Goal: Task Accomplishment & Management: Use online tool/utility

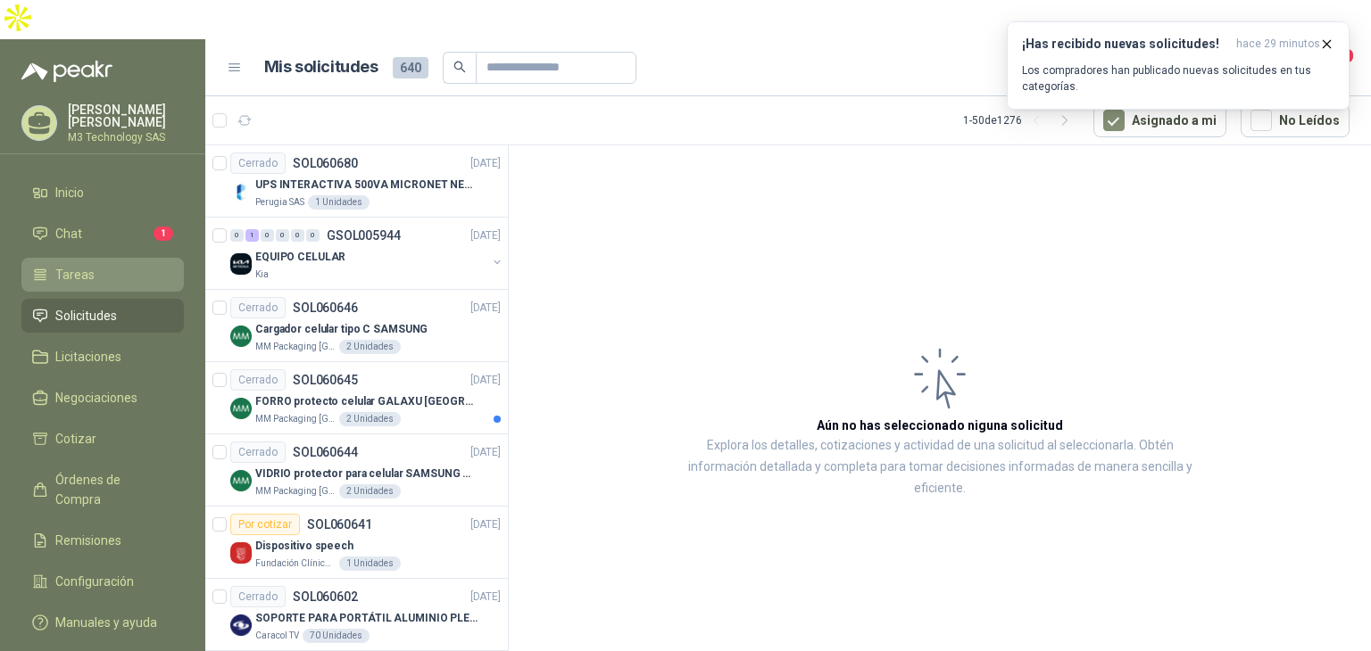
click at [90, 265] on span "Tareas" at bounding box center [74, 275] width 39 height 20
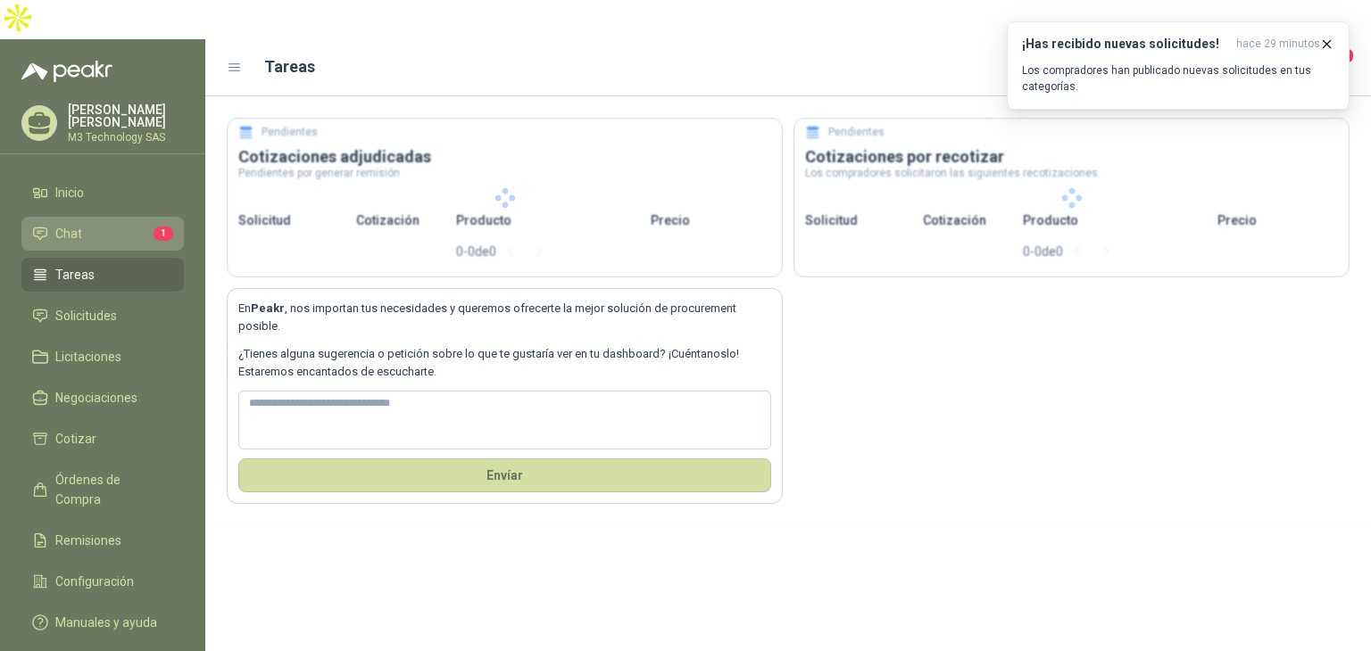
click at [77, 224] on span "Chat" at bounding box center [68, 234] width 27 height 20
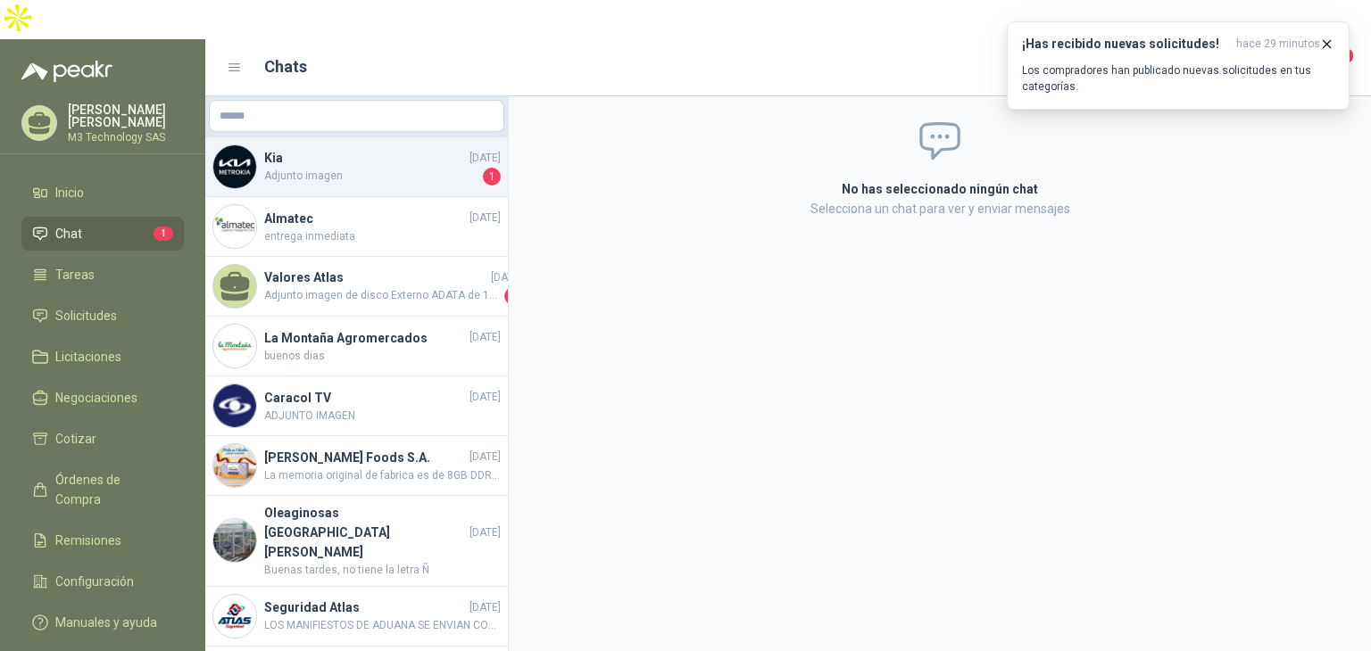
click at [395, 168] on span "Adjunto imagen" at bounding box center [371, 177] width 215 height 18
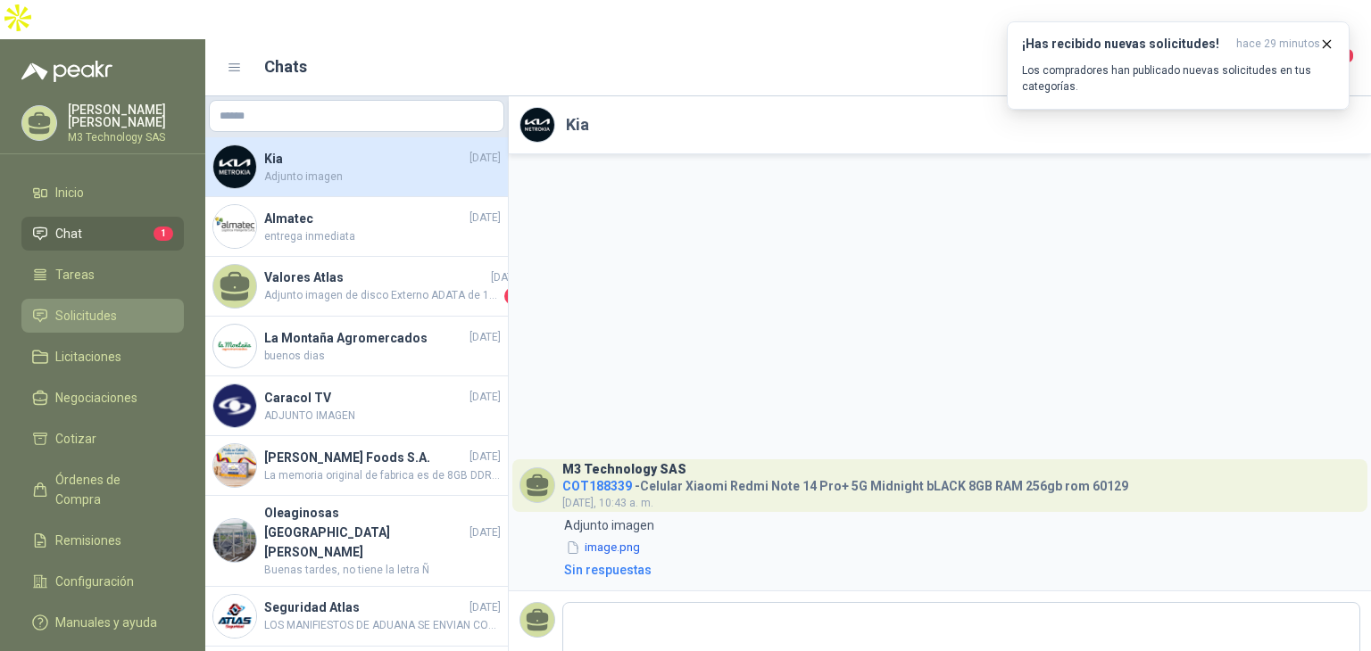
click at [99, 306] on span "Solicitudes" at bounding box center [86, 316] width 62 height 20
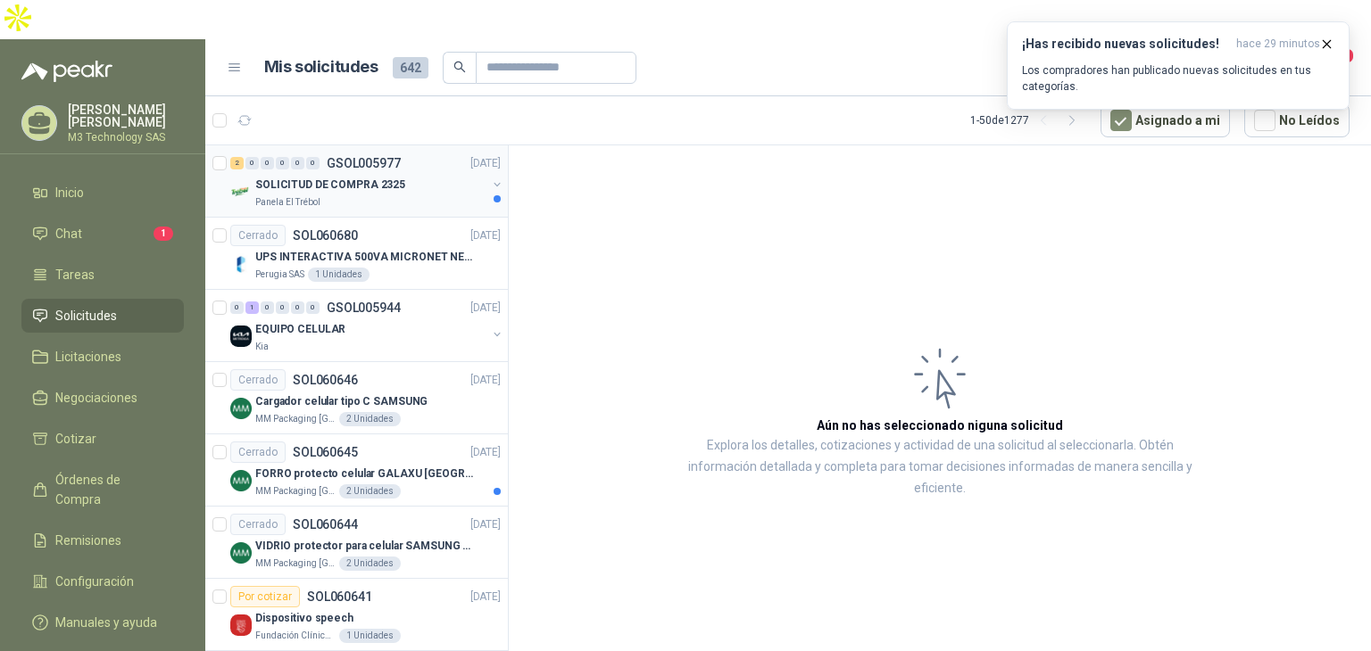
click at [439, 171] on div "2 0 0 0 0 0 GSOL005977 [DATE] SOLICITUD DE COMPRA 2325 Panela El Trébol" at bounding box center [356, 181] width 303 height 72
click at [412, 174] on div "SOLICITUD DE COMPRA 2325" at bounding box center [370, 184] width 231 height 21
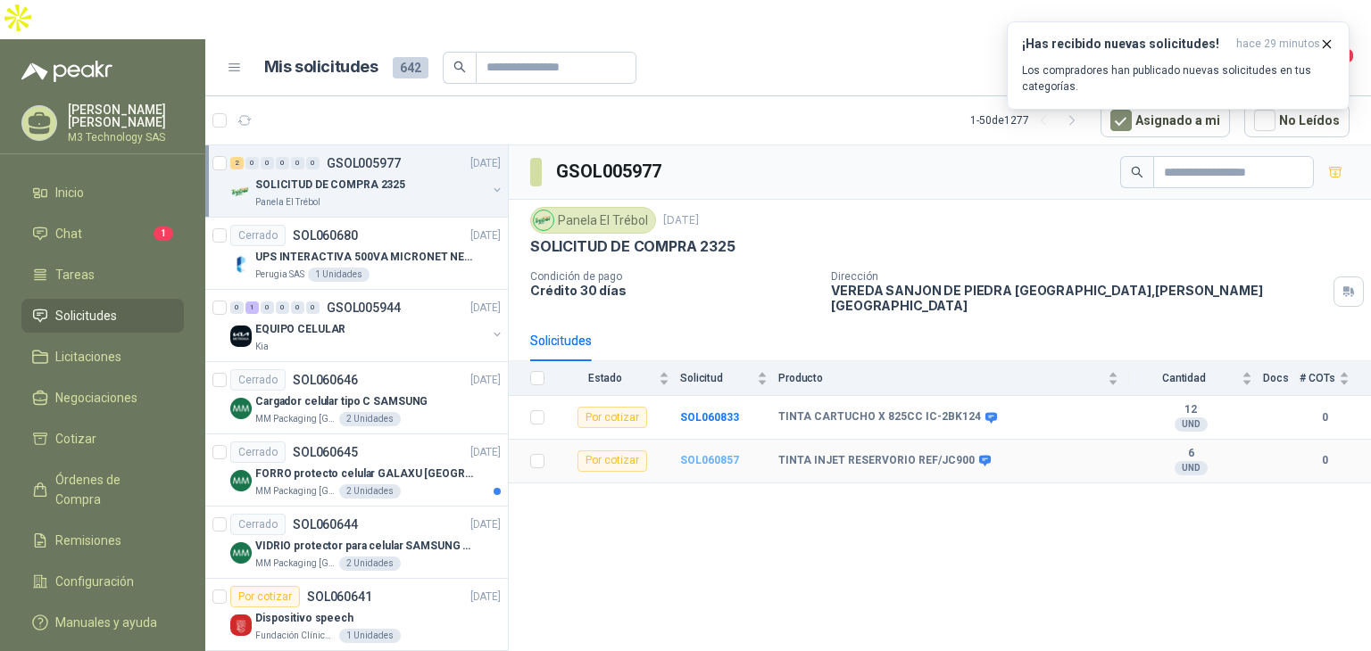
click at [721, 454] on b "SOL060857" at bounding box center [709, 460] width 59 height 12
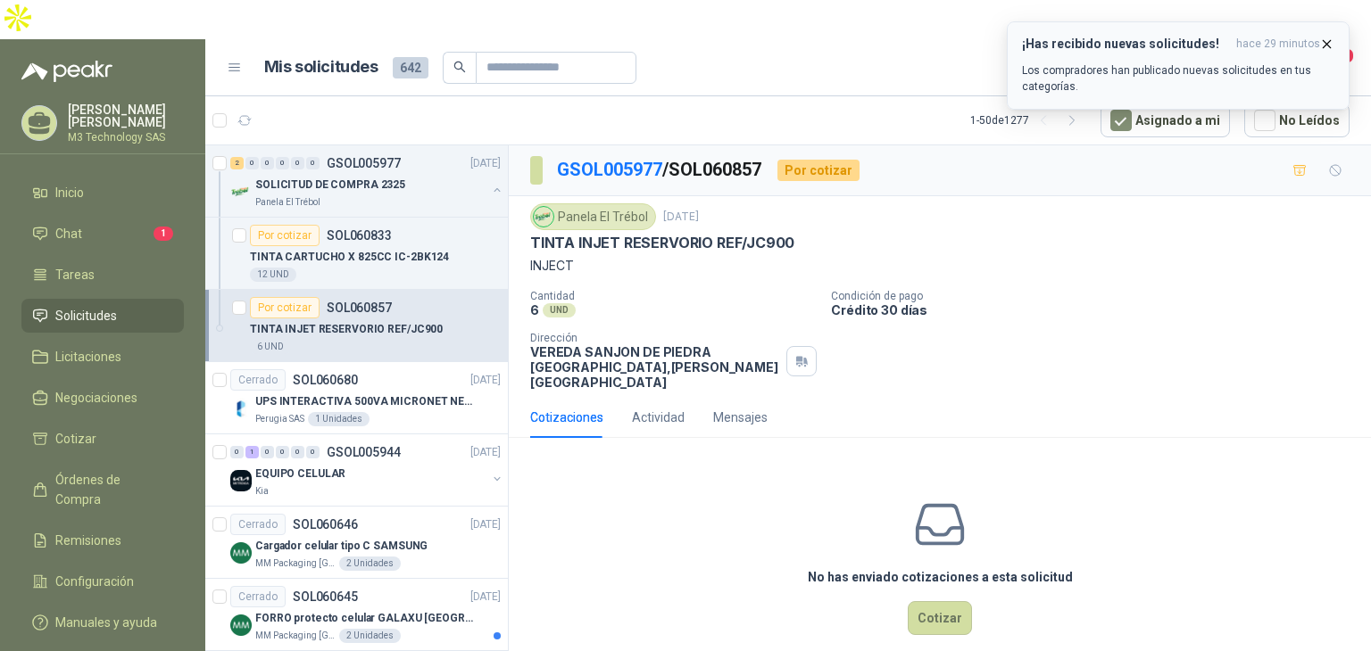
click at [1326, 44] on icon "button" at bounding box center [1326, 43] width 7 height 7
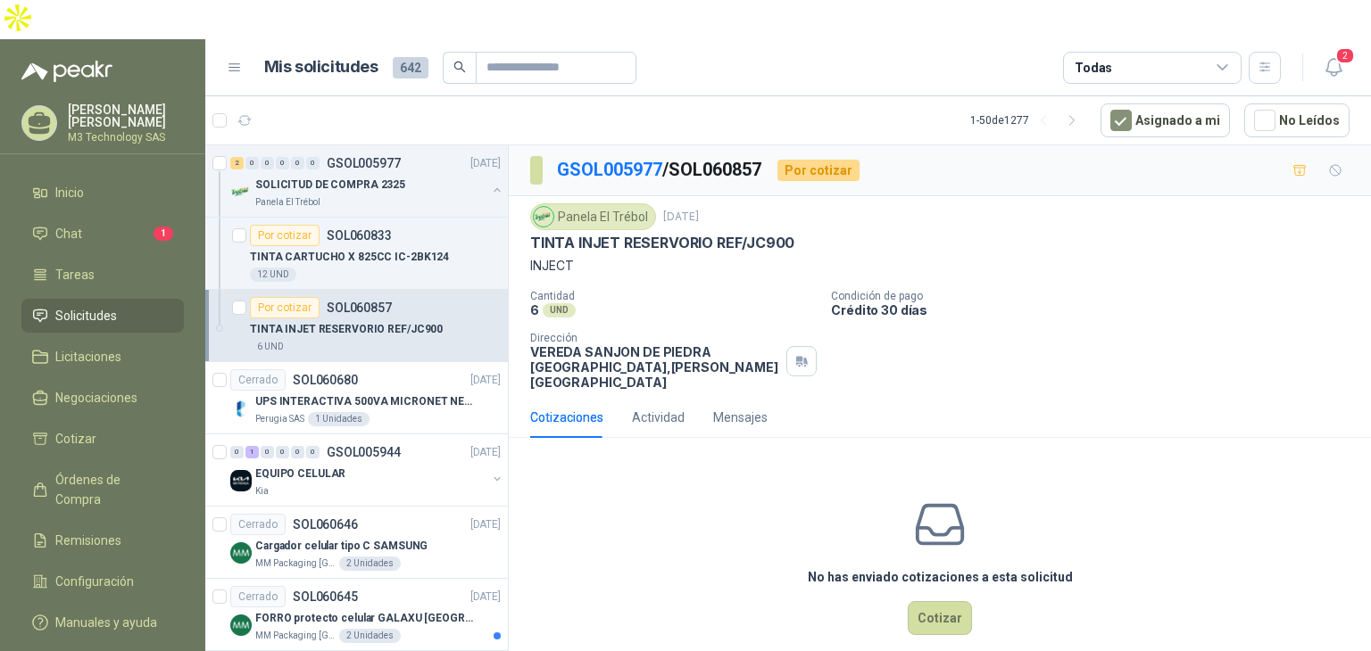
drag, startPoint x: 526, startPoint y: 198, endPoint x: 796, endPoint y: 190, distance: 270.5
click at [796, 196] on div "Panela El Trébol [DATE] TINTA INJET RESERVORIO REF/JC900 INJECT Cantidad 6 UND …" at bounding box center [940, 296] width 862 height 201
click at [541, 234] on p "TINTA INJET RESERVORIO REF/JC900" at bounding box center [662, 243] width 264 height 19
drag, startPoint x: 537, startPoint y: 201, endPoint x: 792, endPoint y: 201, distance: 255.2
click at [792, 201] on div "Panela El Trébol [DATE] TINTA INJET RESERVORIO REF/JC900 INJECT Cantidad 6 UND …" at bounding box center [940, 296] width 862 height 201
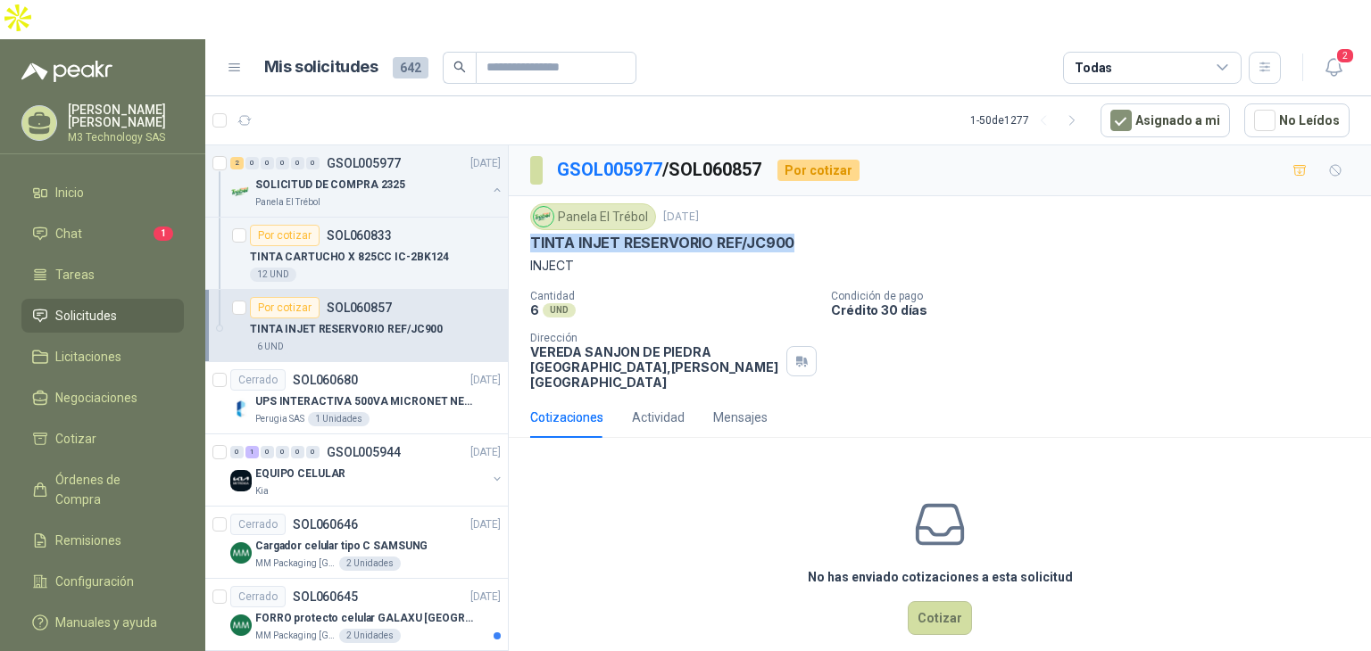
copy p "TINTA INJET RESERVORIO REF/JC900"
click at [585, 496] on div "No has enviado cotizaciones a esta solicitud Cotizar" at bounding box center [940, 566] width 862 height 228
click at [428, 195] on div "Panela El Trébol" at bounding box center [370, 202] width 231 height 14
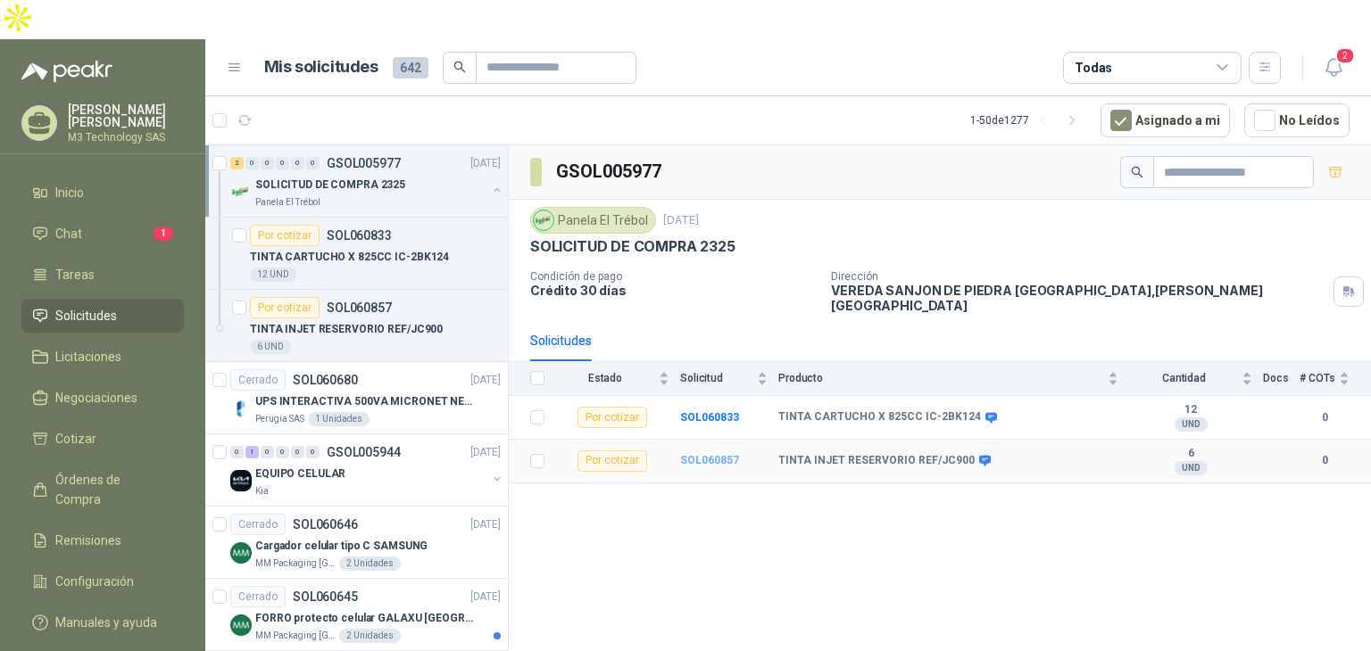
click at [707, 454] on b "SOL060857" at bounding box center [709, 460] width 59 height 12
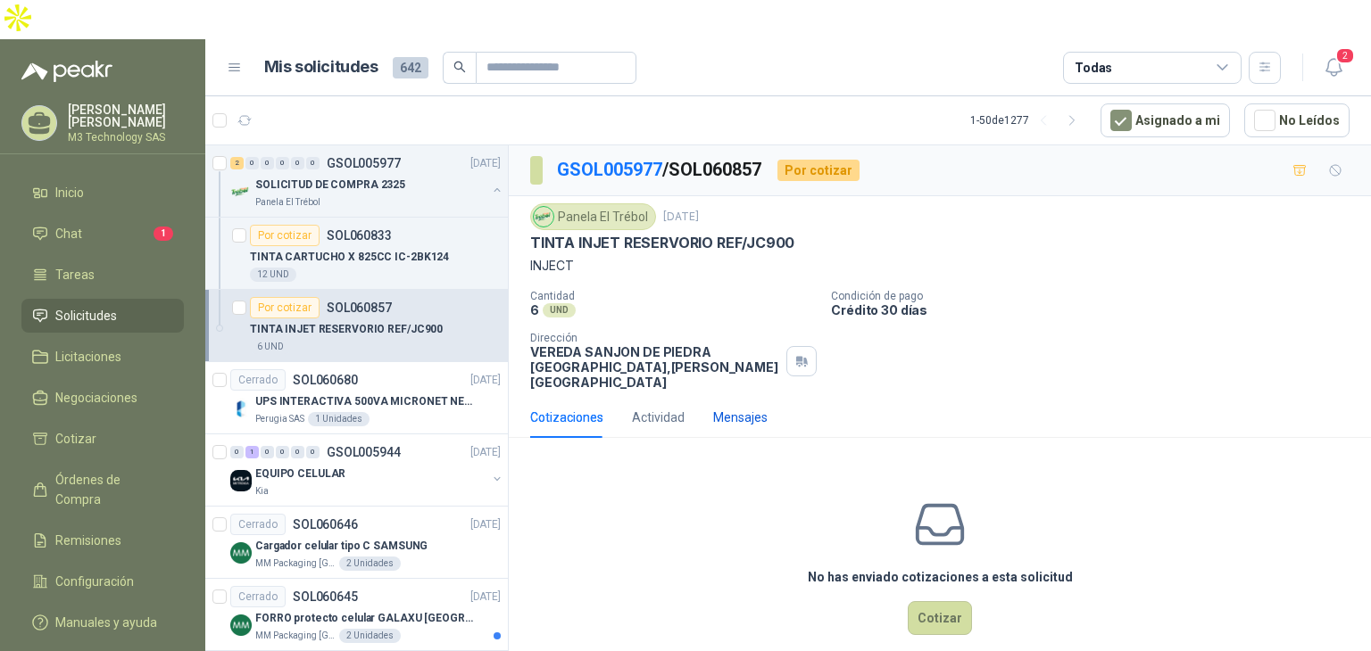
click at [750, 408] on div "Mensajes" at bounding box center [740, 418] width 54 height 20
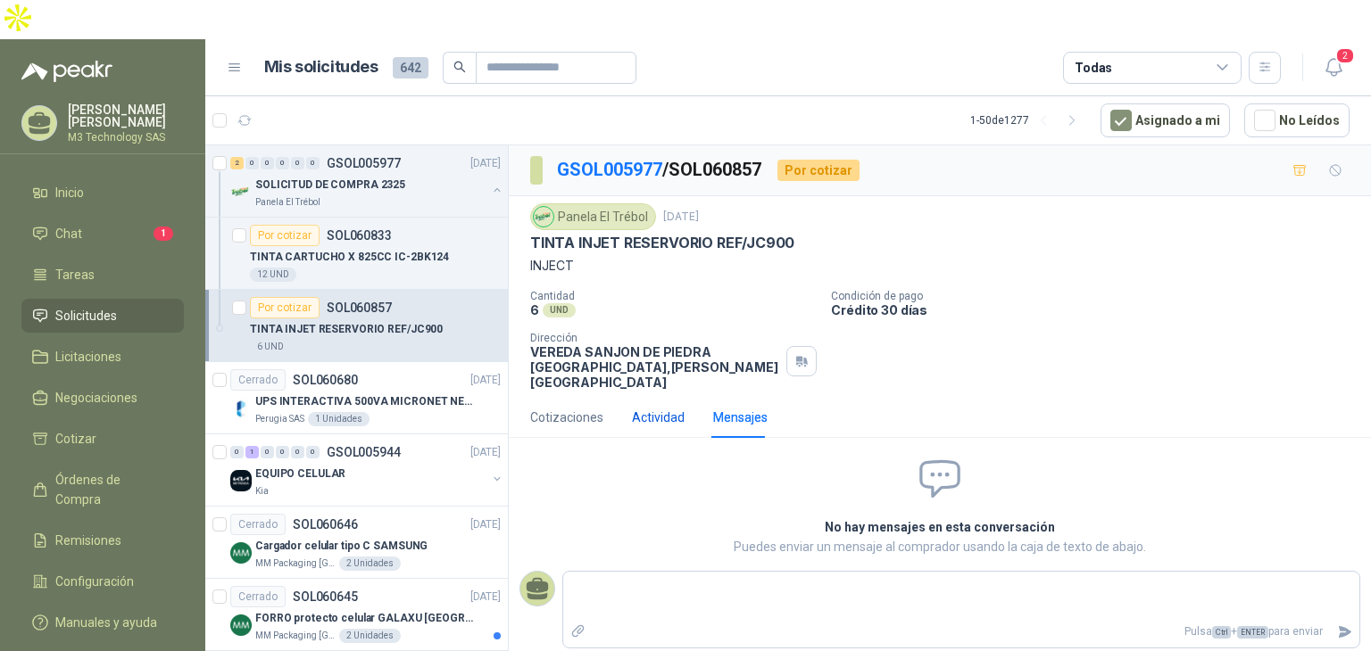
click at [673, 408] on div "Actividad" at bounding box center [658, 418] width 53 height 20
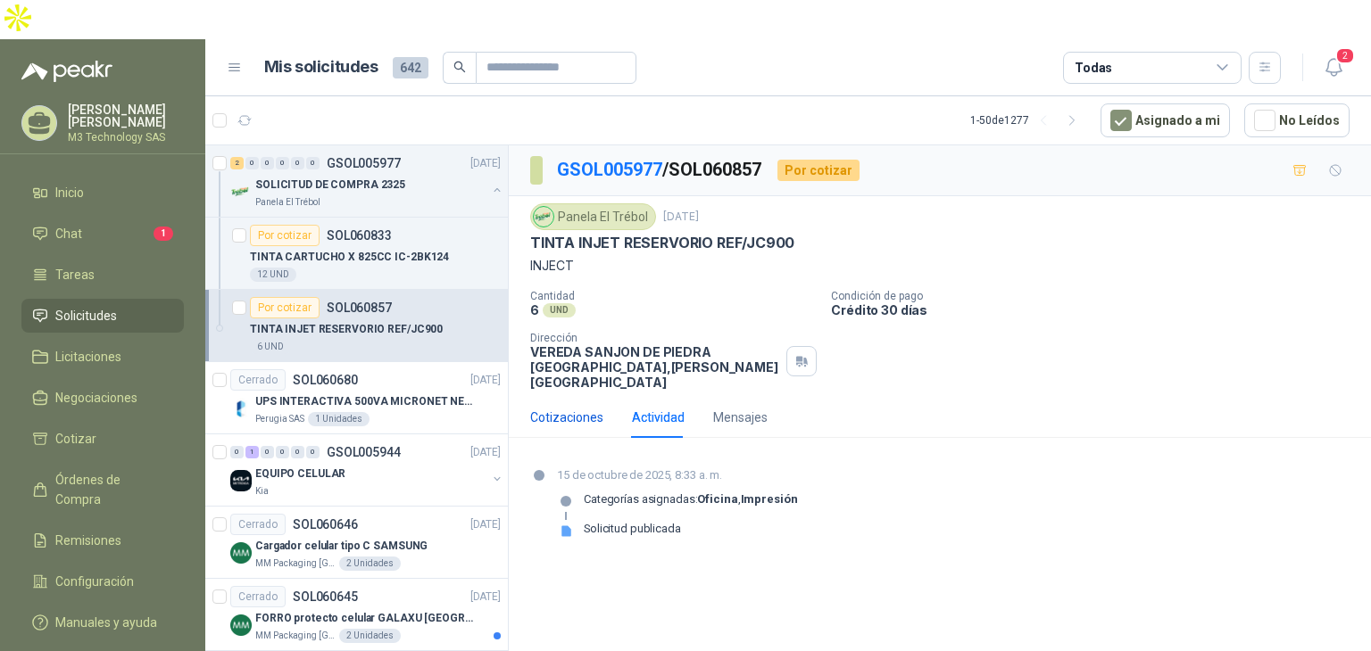
click at [580, 408] on div "Cotizaciones" at bounding box center [566, 418] width 73 height 20
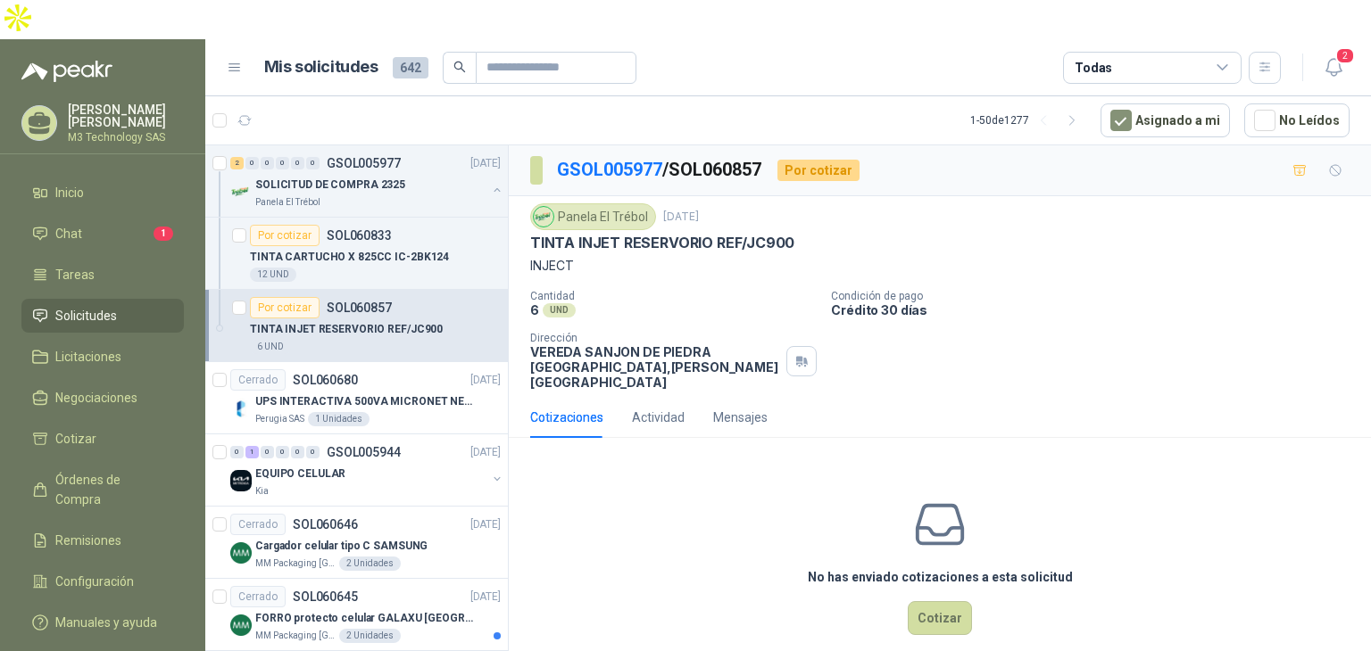
click at [654, 234] on p "TINTA INJET RESERVORIO REF/JC900" at bounding box center [662, 243] width 264 height 19
click at [371, 249] on p "TINTA CARTUCHO X 825CC IC-2BK124" at bounding box center [349, 257] width 199 height 17
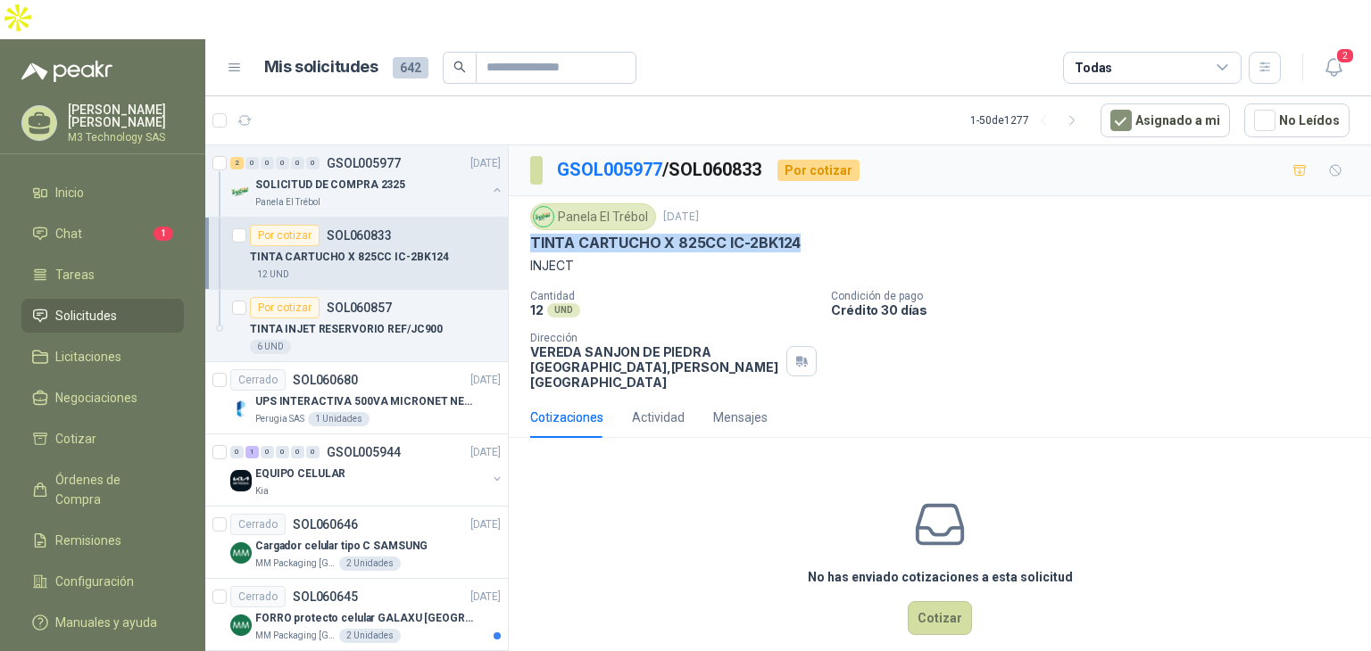
drag, startPoint x: 529, startPoint y: 201, endPoint x: 816, endPoint y: 207, distance: 286.5
click at [809, 234] on div "TINTA CARTUCHO X 825CC IC-2BK124" at bounding box center [939, 243] width 819 height 19
copy p "TINTA CARTUCHO X 825CC IC-2BK124"
click at [633, 489] on div "No has enviado cotizaciones a esta solicitud Cotizar" at bounding box center [940, 566] width 862 height 228
click at [381, 321] on p "TINTA INJET RESERVORIO REF/JC900" at bounding box center [346, 329] width 193 height 17
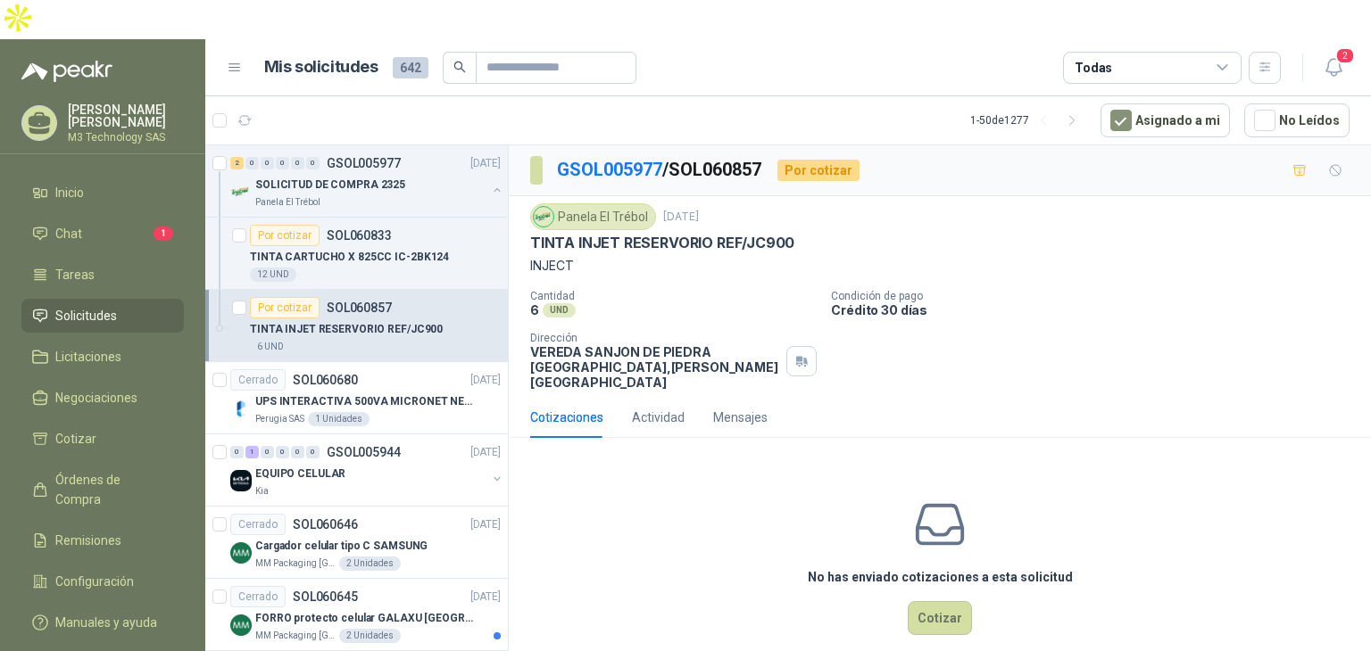
click at [644, 520] on div "No has enviado cotizaciones a esta solicitud Cotizar" at bounding box center [940, 566] width 862 height 228
click at [532, 234] on p "TINTA INJET RESERVORIO REF/JC900" at bounding box center [662, 243] width 264 height 19
click at [682, 486] on div "No has enviado cotizaciones a esta solicitud Cotizar" at bounding box center [940, 566] width 862 height 228
click at [74, 265] on span "Tareas" at bounding box center [74, 275] width 39 height 20
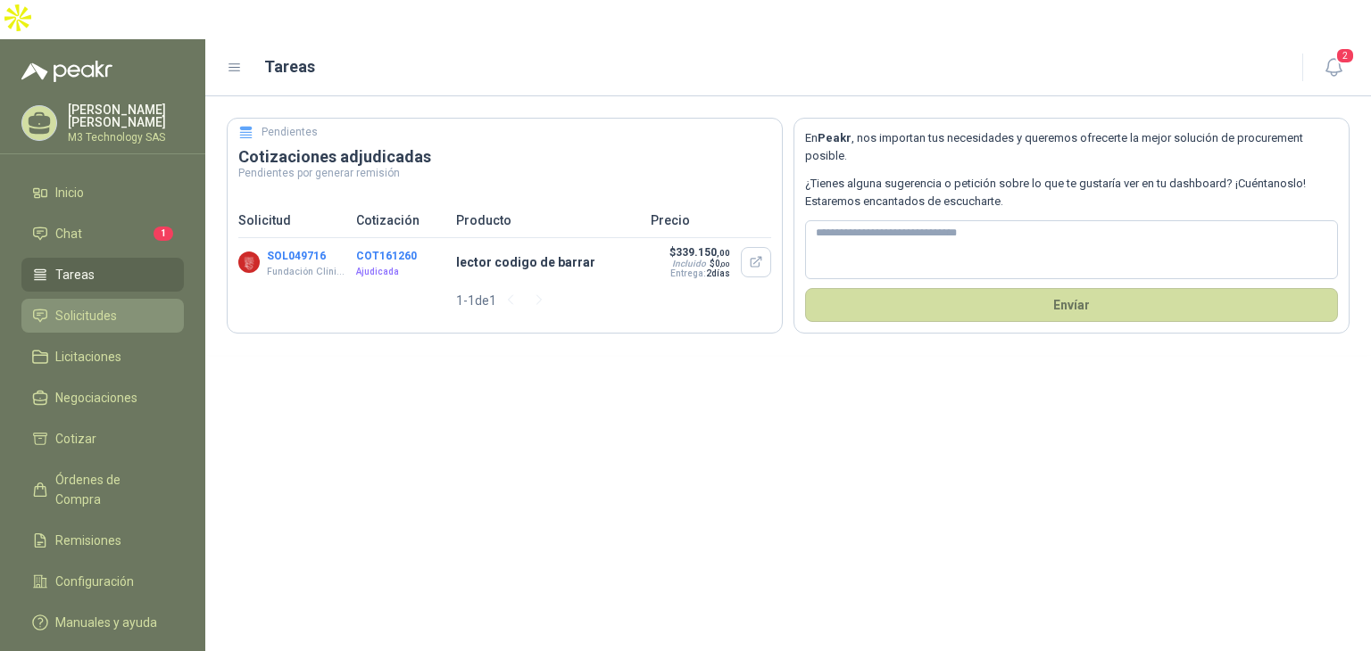
click at [104, 306] on span "Solicitudes" at bounding box center [86, 316] width 62 height 20
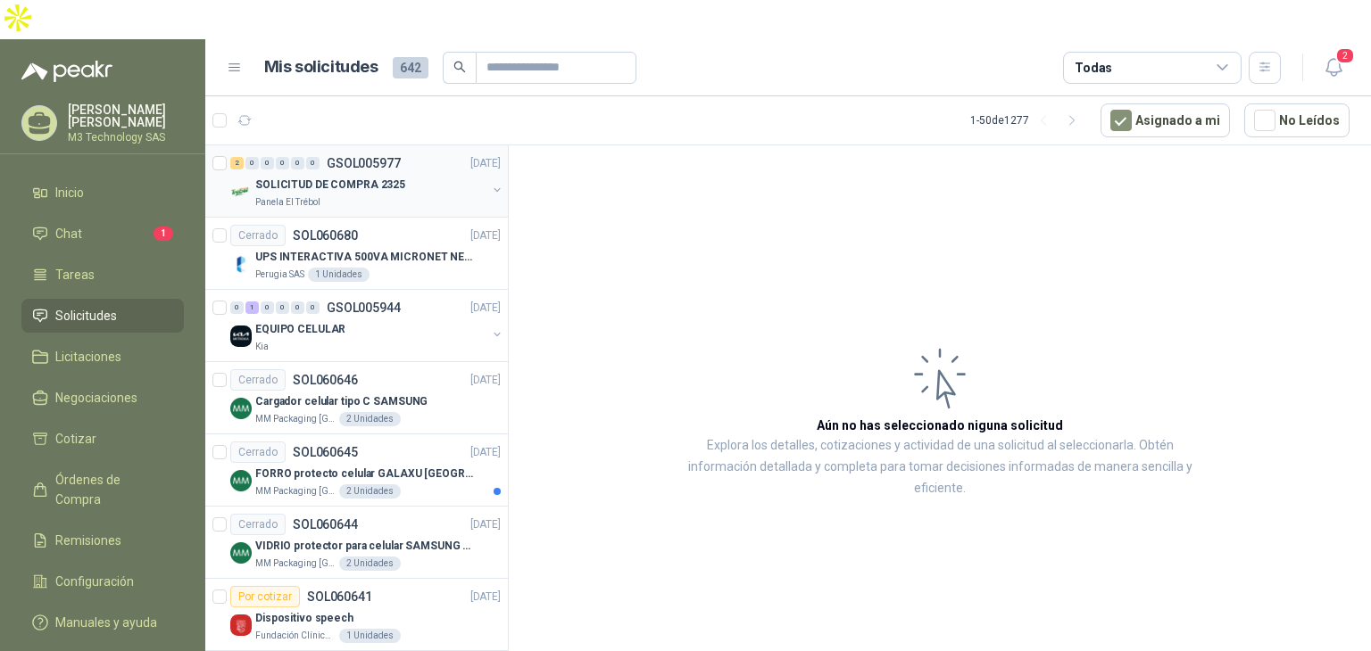
click at [386, 195] on div "Panela El Trébol" at bounding box center [370, 202] width 231 height 14
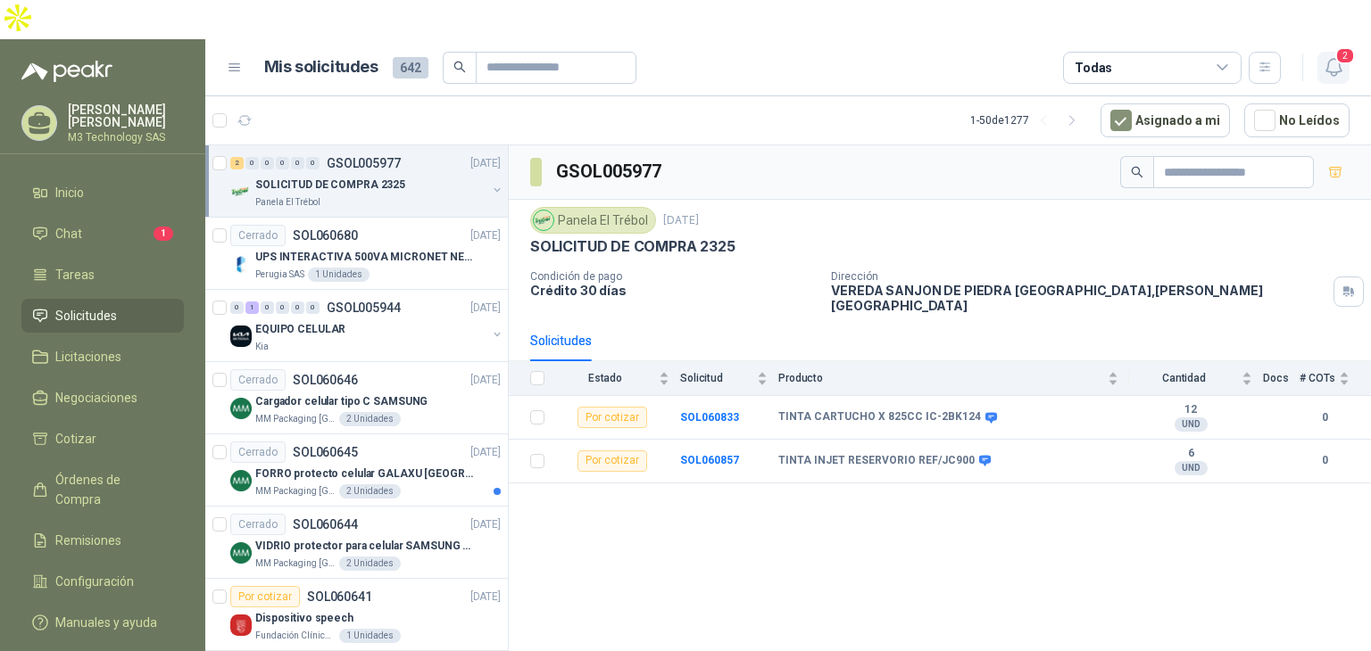
click at [1330, 56] on icon "button" at bounding box center [1334, 67] width 22 height 22
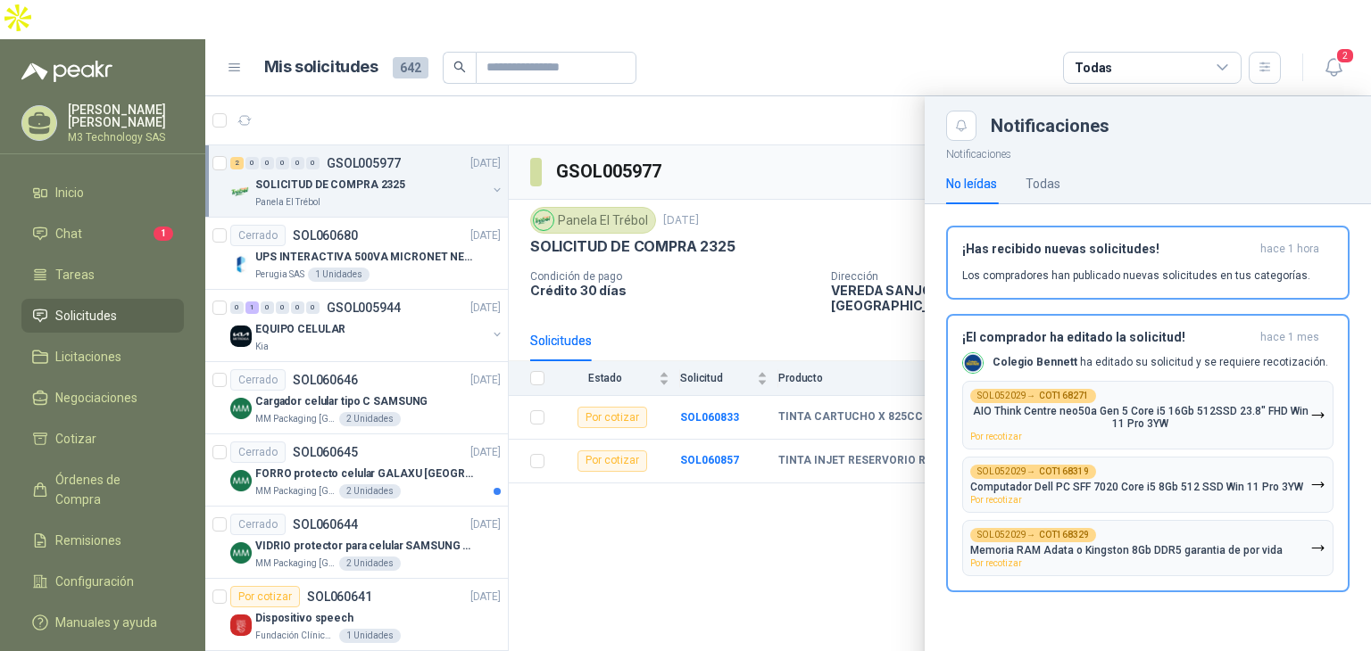
click at [791, 515] on div at bounding box center [788, 393] width 1166 height 594
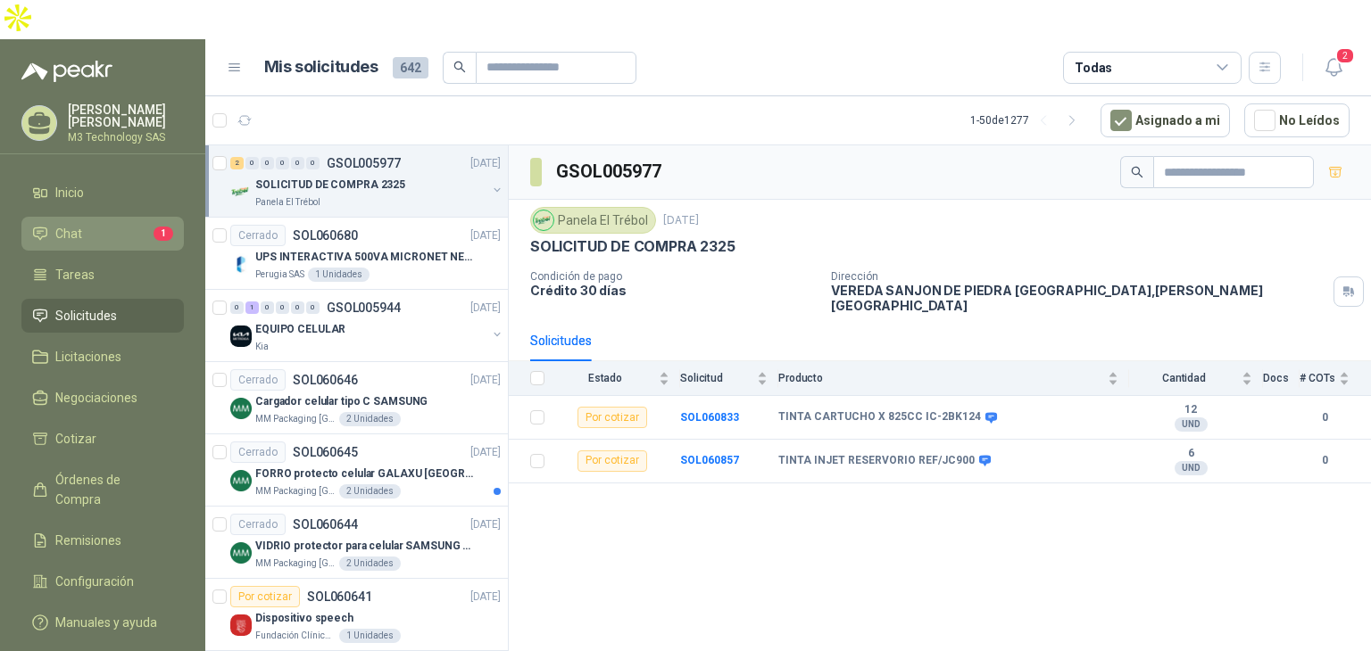
click at [37, 226] on icon at bounding box center [40, 234] width 16 height 16
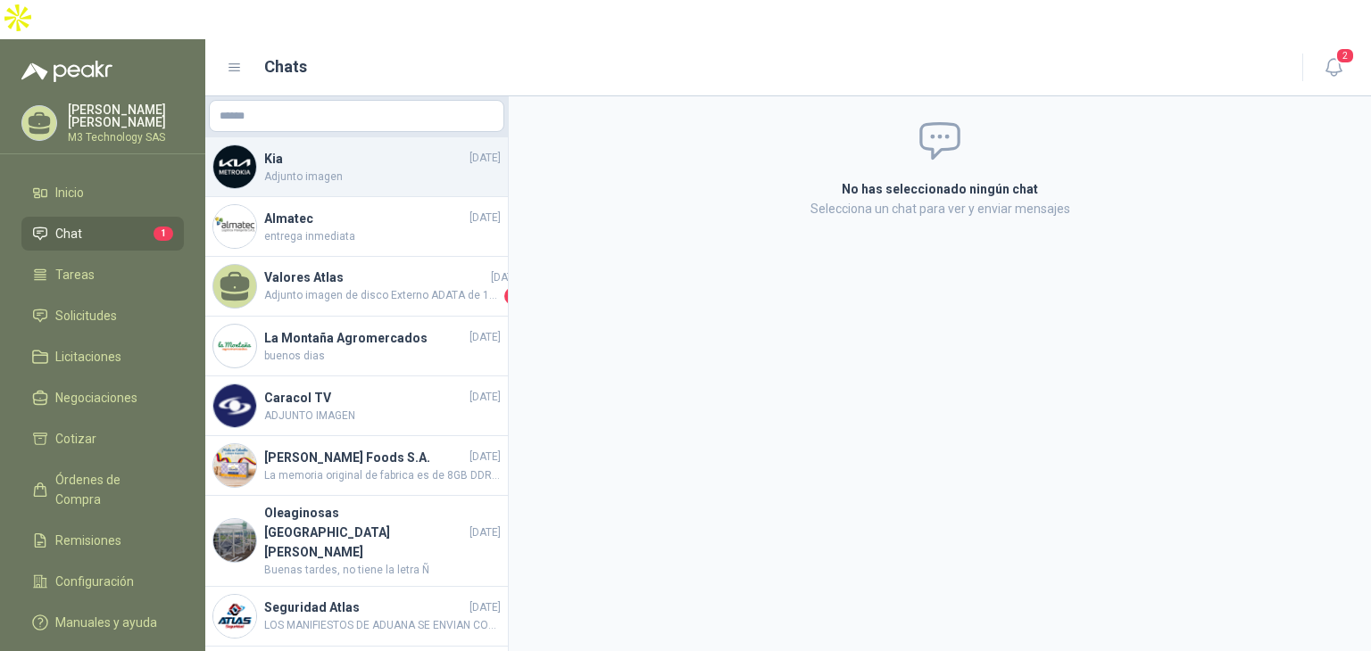
click at [378, 149] on h4 "Kia" at bounding box center [365, 159] width 202 height 20
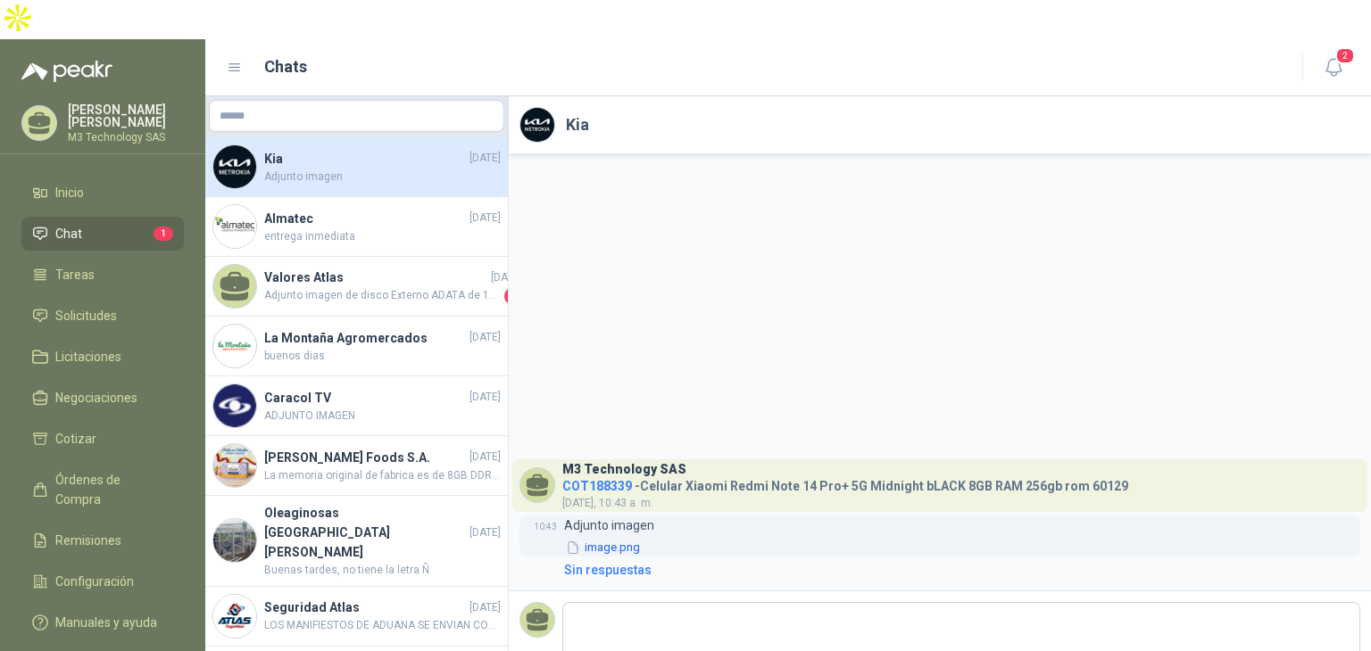
click at [606, 539] on button "image.png" at bounding box center [603, 548] width 78 height 19
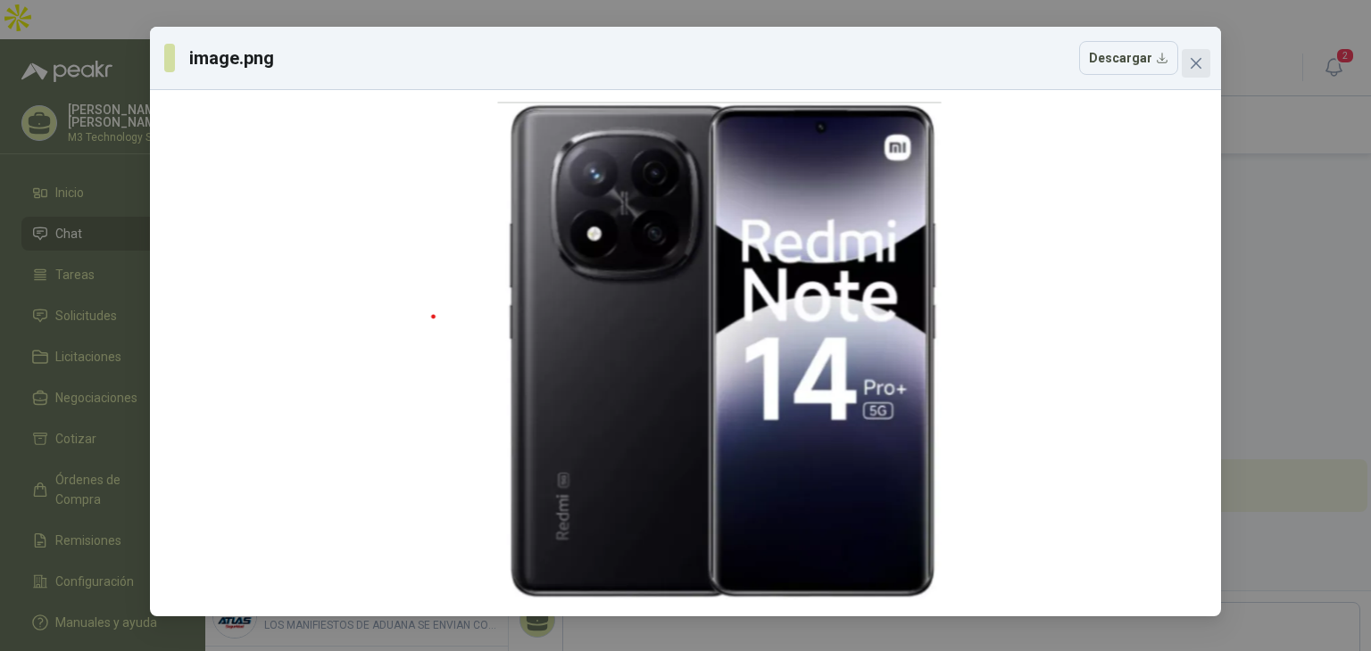
click at [1192, 59] on icon "close" at bounding box center [1196, 63] width 14 height 14
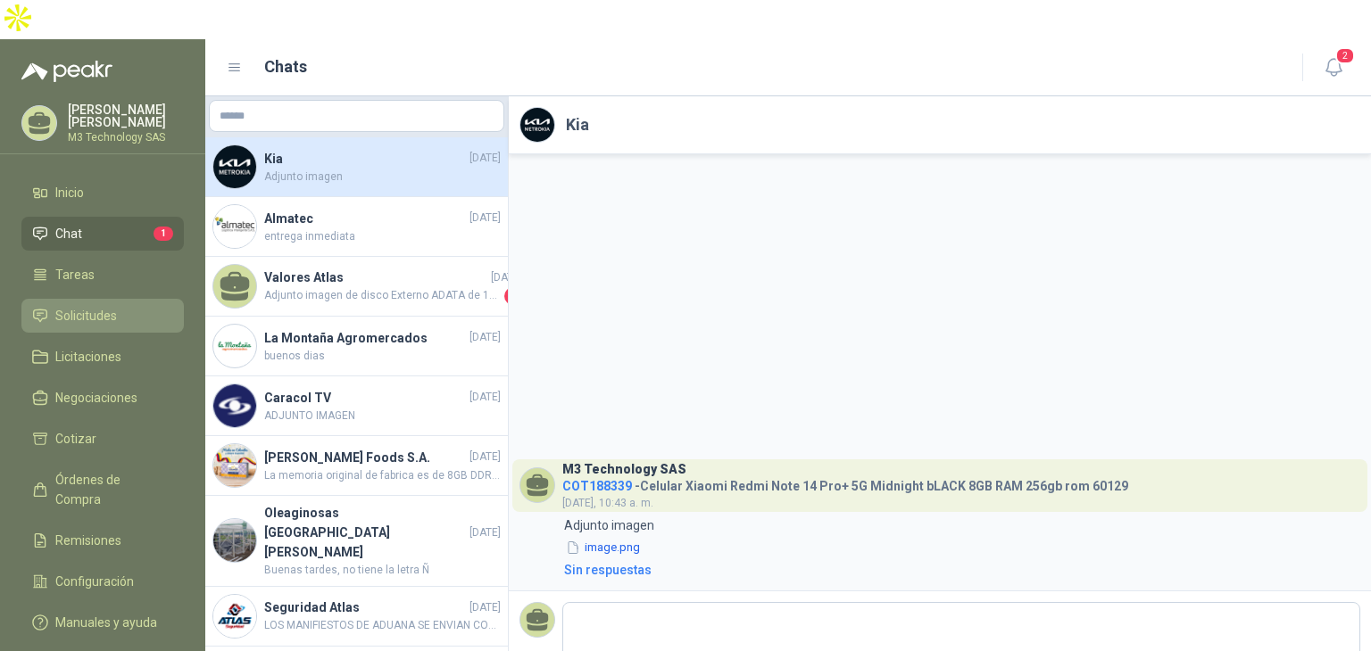
click at [109, 306] on span "Solicitudes" at bounding box center [86, 316] width 62 height 20
